Goal: Entertainment & Leisure: Browse casually

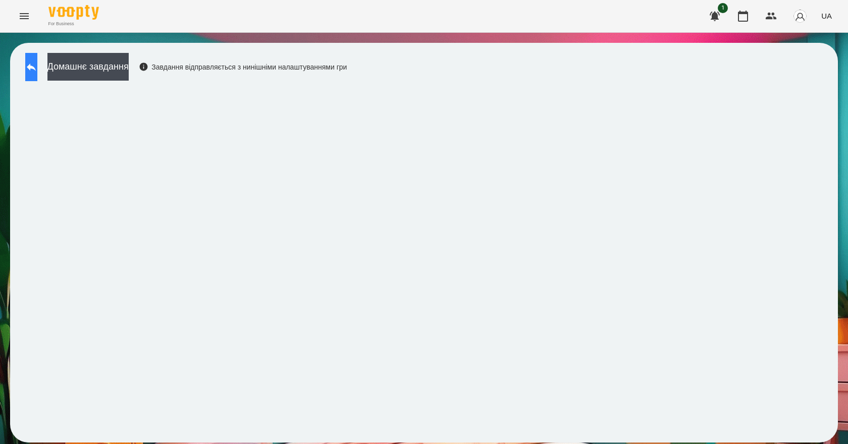
click at [37, 69] on icon at bounding box center [31, 67] width 12 height 12
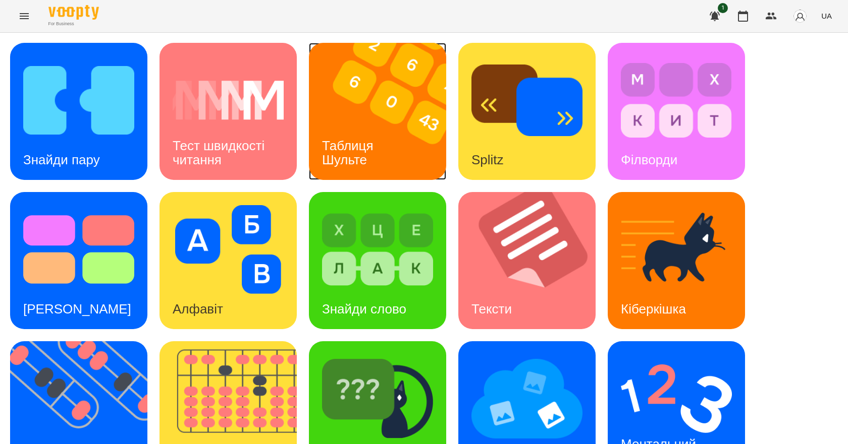
click at [343, 152] on h3 "Таблиця Шульте" at bounding box center [349, 152] width 55 height 29
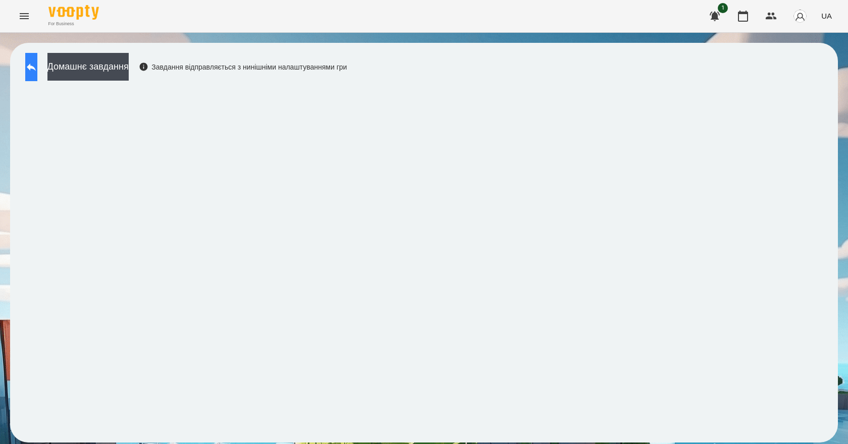
click at [37, 73] on icon at bounding box center [31, 67] width 12 height 12
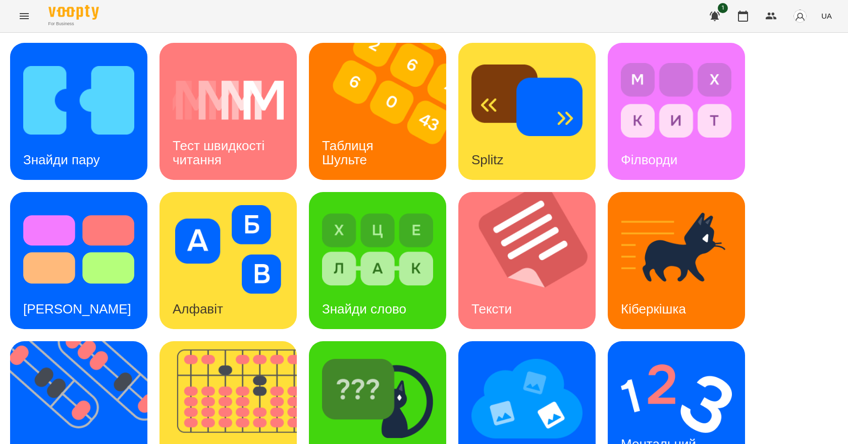
scroll to position [194, 0]
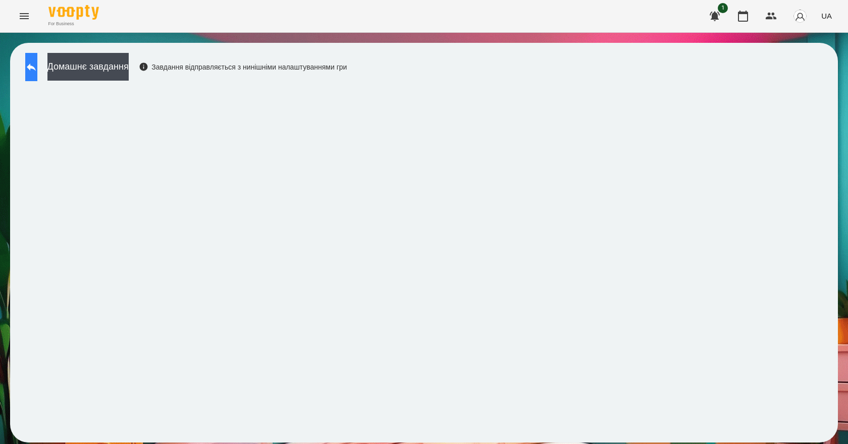
click at [37, 70] on icon at bounding box center [31, 67] width 12 height 12
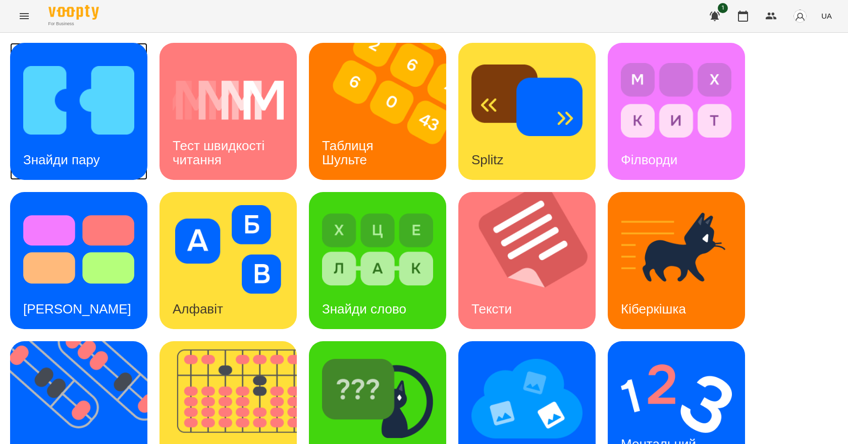
click at [100, 136] on img at bounding box center [78, 100] width 111 height 89
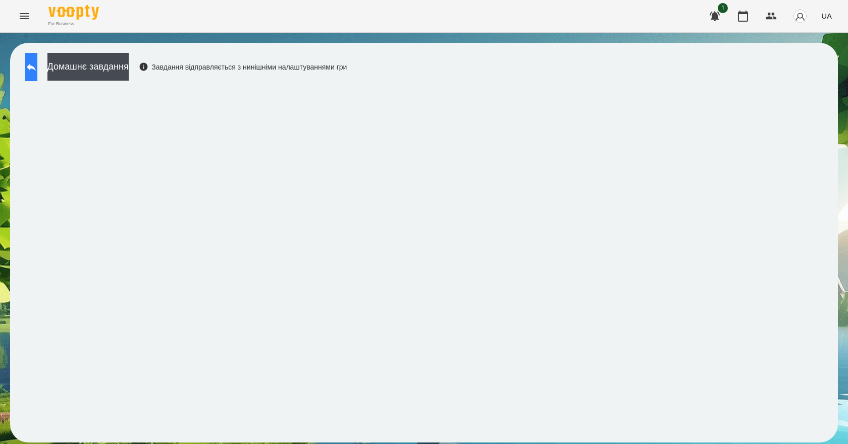
click at [33, 73] on button at bounding box center [31, 67] width 12 height 28
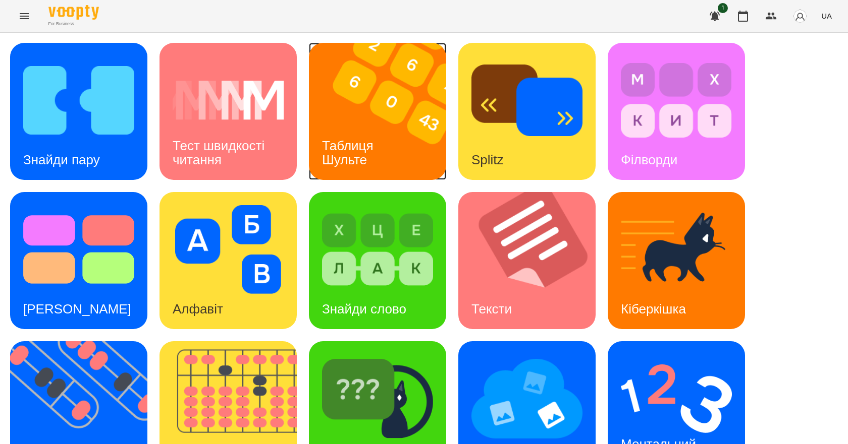
click at [336, 138] on h3 "Таблиця Шульте" at bounding box center [349, 152] width 55 height 29
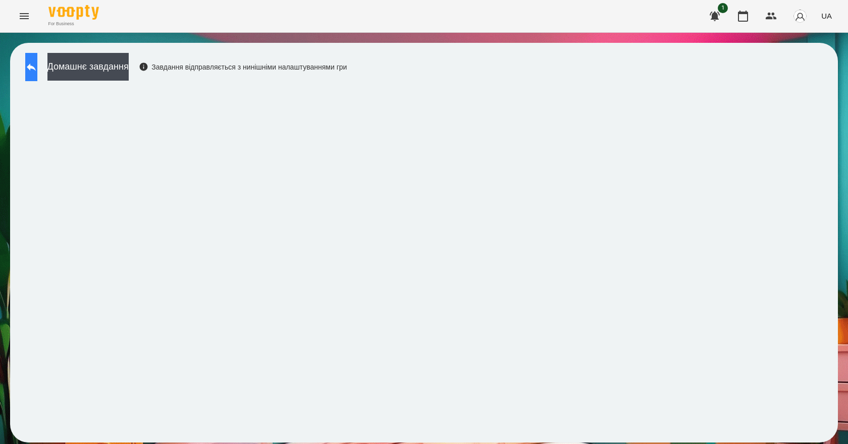
click at [31, 69] on button at bounding box center [31, 67] width 12 height 28
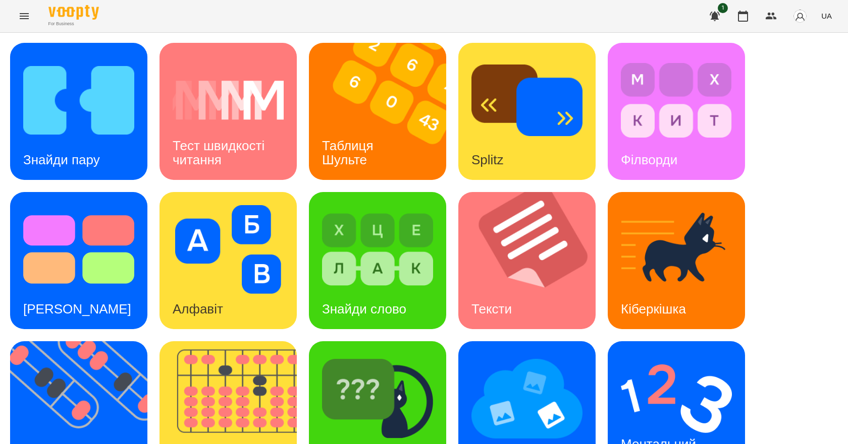
scroll to position [194, 0]
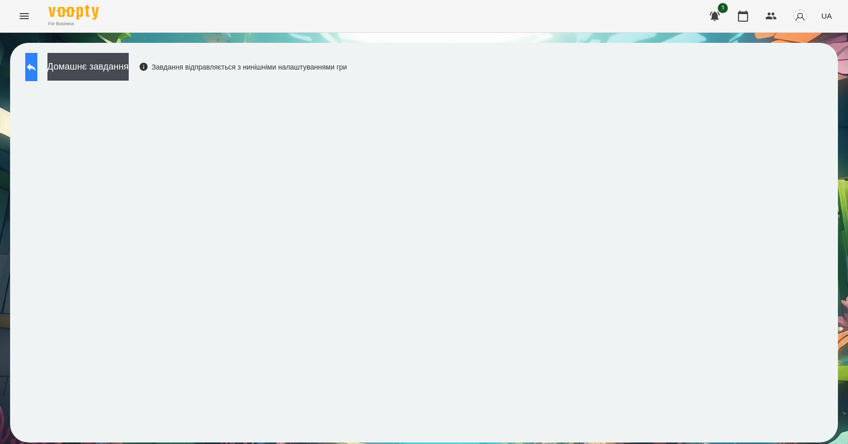
click at [36, 68] on icon at bounding box center [31, 68] width 9 height 8
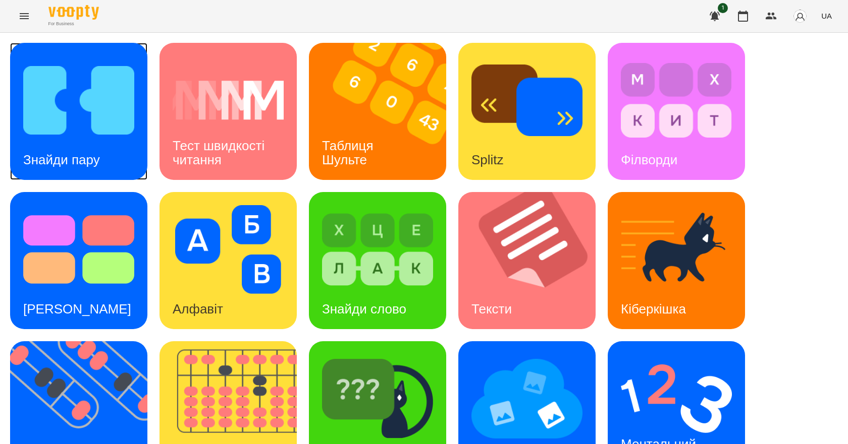
click at [69, 138] on img at bounding box center [78, 100] width 111 height 89
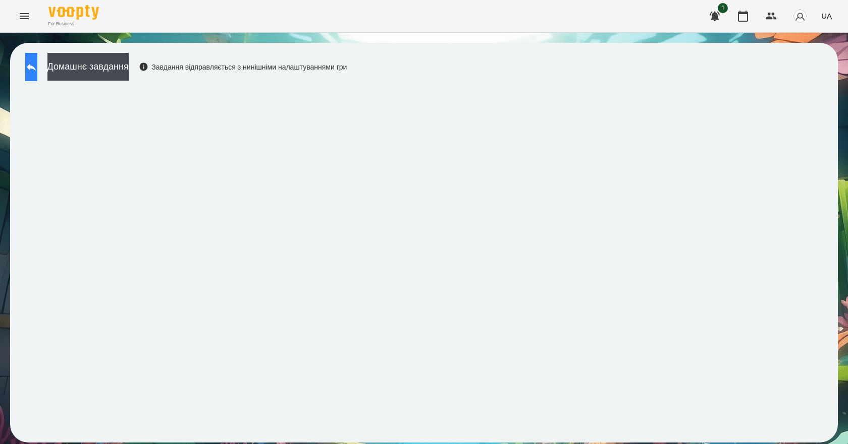
click at [26, 63] on button at bounding box center [31, 67] width 12 height 28
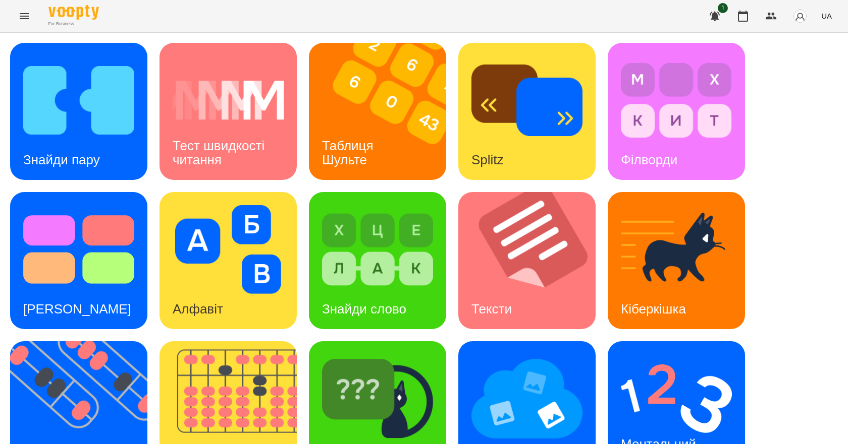
scroll to position [151, 0]
click at [664, 355] on img at bounding box center [675, 399] width 111 height 89
